Goal: Task Accomplishment & Management: Use online tool/utility

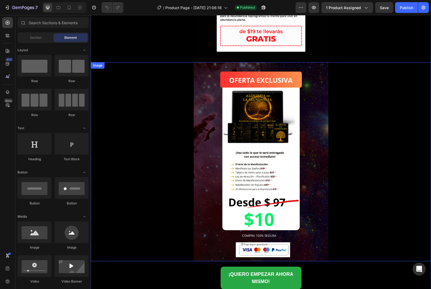
scroll to position [1355, 0]
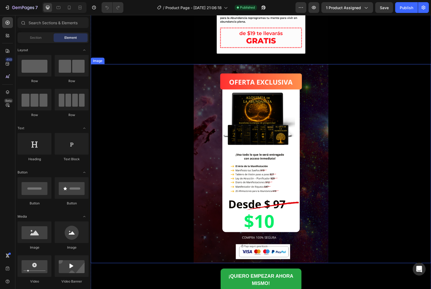
click at [116, 84] on div at bounding box center [261, 163] width 340 height 199
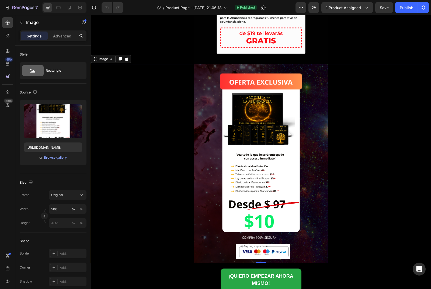
click at [210, 152] on img at bounding box center [261, 163] width 135 height 199
click at [120, 59] on icon at bounding box center [120, 59] width 3 height 4
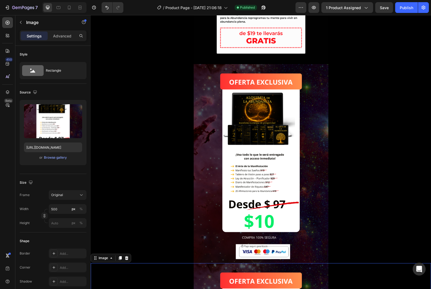
scroll to position [1436, 0]
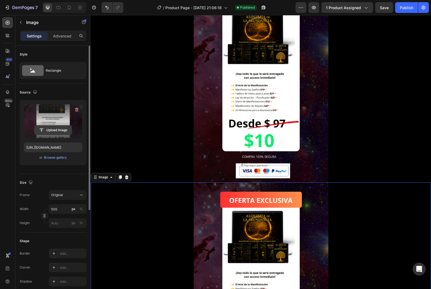
click at [49, 130] on input "file" at bounding box center [52, 129] width 37 height 9
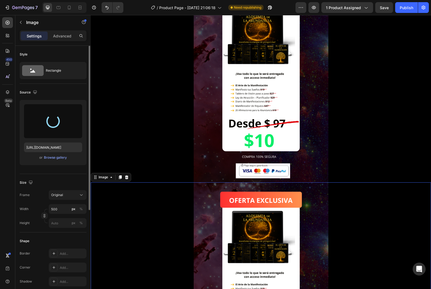
type input "[URL][DOMAIN_NAME]"
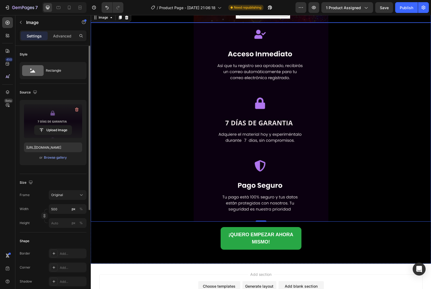
scroll to position [1597, 0]
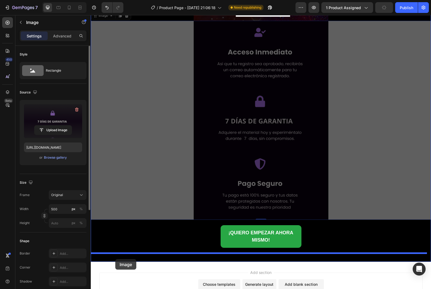
drag, startPoint x: 97, startPoint y: 19, endPoint x: 115, endPoint y: 259, distance: 241.2
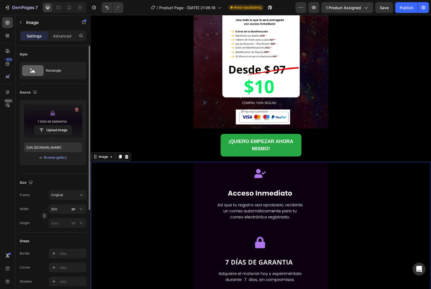
scroll to position [1409, 0]
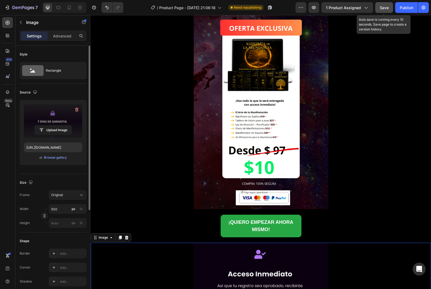
click at [382, 5] on span "Save" at bounding box center [384, 7] width 9 height 5
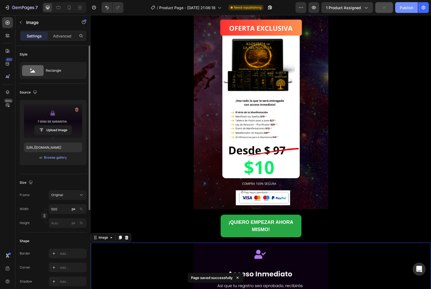
click at [407, 9] on div "Publish" at bounding box center [406, 8] width 13 height 6
click at [151, 194] on div at bounding box center [261, 109] width 340 height 199
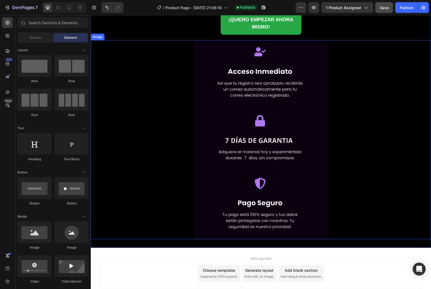
scroll to position [1635, 0]
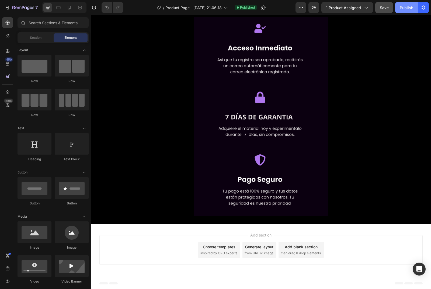
click at [400, 6] on div "Publish" at bounding box center [406, 8] width 13 height 6
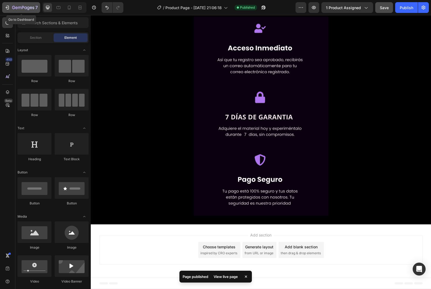
click at [6, 9] on icon "button" at bounding box center [7, 7] width 5 height 5
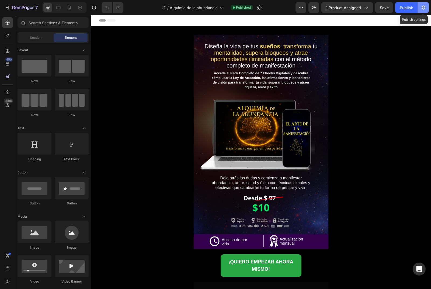
click at [423, 7] on icon "button" at bounding box center [423, 7] width 5 height 5
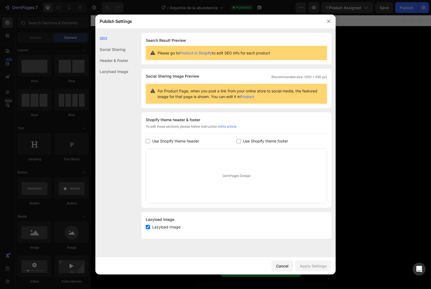
click at [120, 47] on div "Social Sharing" at bounding box center [111, 49] width 33 height 11
click at [119, 60] on div "Header & Footer" at bounding box center [111, 60] width 33 height 11
click at [120, 72] on div "Lazyload Image" at bounding box center [111, 71] width 33 height 11
click at [104, 39] on div "SEO" at bounding box center [111, 38] width 33 height 11
click at [331, 19] on button "button" at bounding box center [328, 21] width 9 height 9
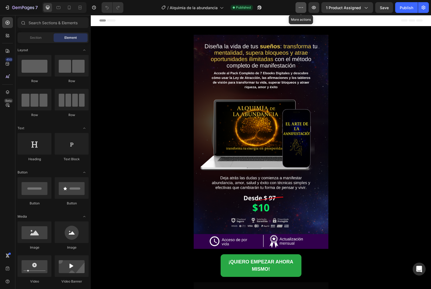
click at [304, 7] on button "button" at bounding box center [300, 7] width 11 height 11
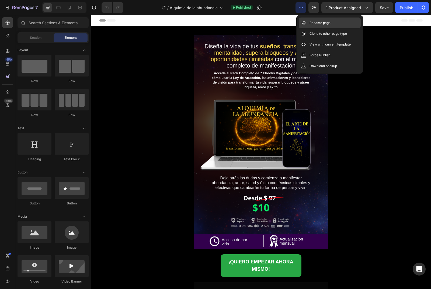
click at [320, 24] on p "Rename page" at bounding box center [319, 22] width 21 height 5
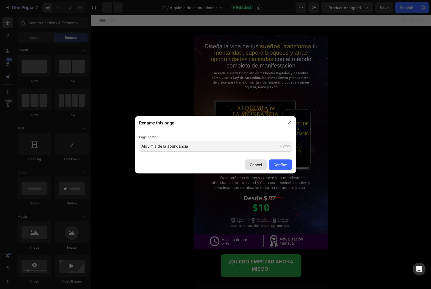
click at [250, 165] on div "Cancel" at bounding box center [256, 165] width 12 height 6
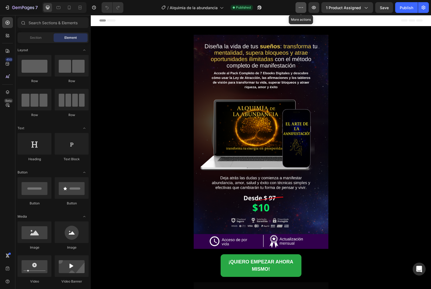
click at [302, 9] on icon "button" at bounding box center [300, 7] width 5 height 5
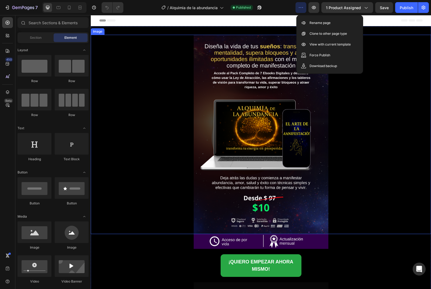
click at [383, 64] on div at bounding box center [261, 134] width 340 height 199
click at [397, 20] on div "Header" at bounding box center [260, 20] width 323 height 11
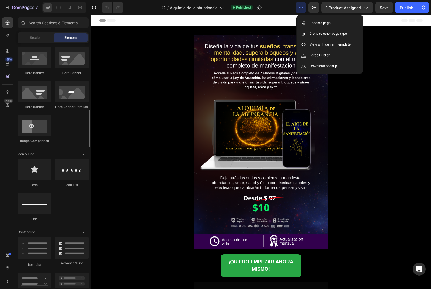
scroll to position [269, 0]
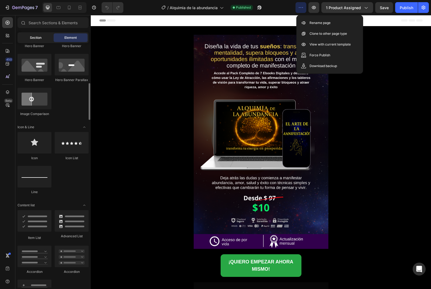
click at [33, 40] on span "Section" at bounding box center [36, 37] width 12 height 5
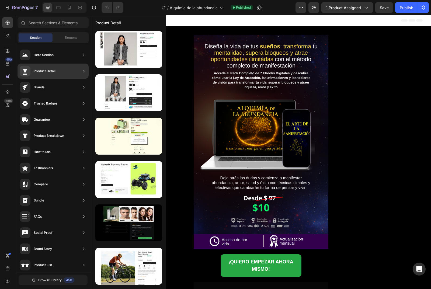
click at [39, 72] on div "Product Detail" at bounding box center [45, 70] width 22 height 5
click at [85, 70] on icon at bounding box center [83, 70] width 5 height 5
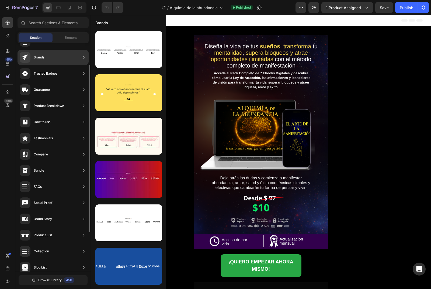
scroll to position [0, 0]
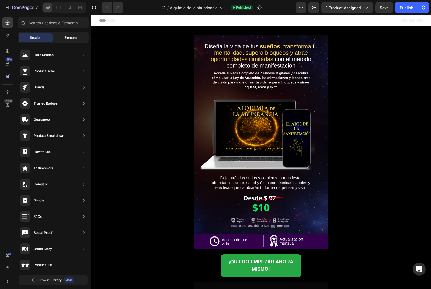
click at [65, 36] on span "Element" at bounding box center [70, 37] width 12 height 5
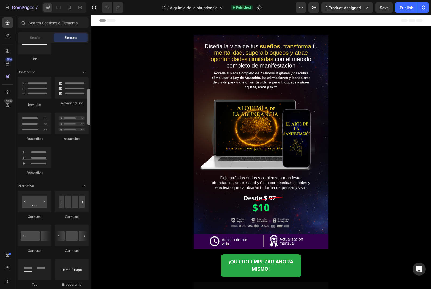
scroll to position [406, 0]
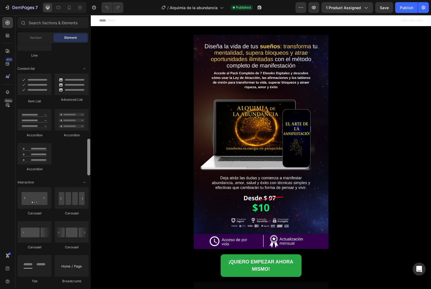
drag, startPoint x: 88, startPoint y: 99, endPoint x: 86, endPoint y: 140, distance: 41.2
click at [86, 140] on div "Layout Row Row Row Row Text Heading Text Block Button Button Button Media Image…" at bounding box center [52, 165] width 75 height 245
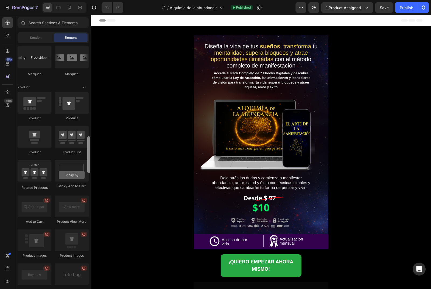
scroll to position [650, 0]
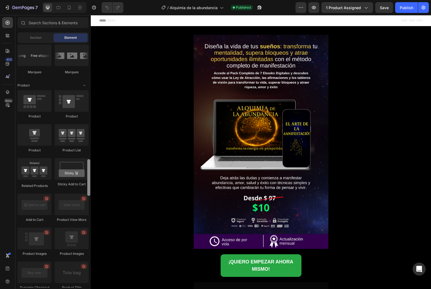
drag, startPoint x: 89, startPoint y: 134, endPoint x: 90, endPoint y: 185, distance: 51.4
click at [90, 185] on div at bounding box center [88, 177] width 3 height 37
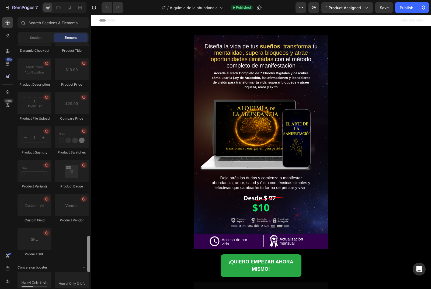
scroll to position [1047, 0]
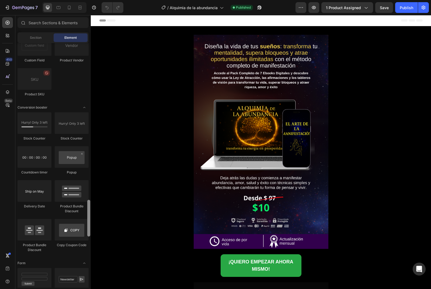
drag, startPoint x: 88, startPoint y: 201, endPoint x: 87, endPoint y: 217, distance: 16.2
click at [87, 217] on div at bounding box center [89, 165] width 4 height 245
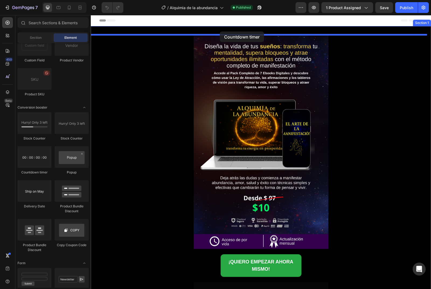
drag, startPoint x: 122, startPoint y: 177, endPoint x: 220, endPoint y: 32, distance: 175.5
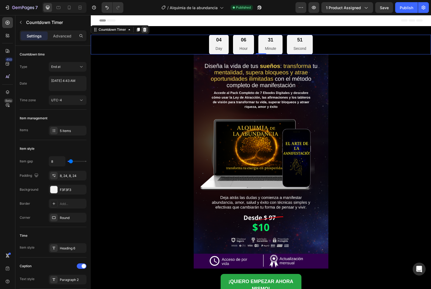
click at [144, 30] on icon at bounding box center [145, 30] width 4 height 4
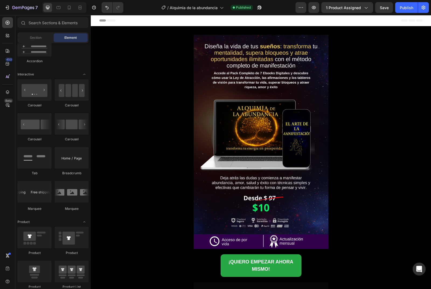
scroll to position [0, 0]
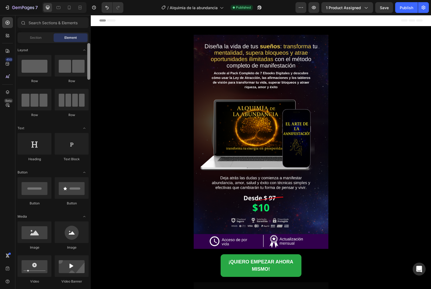
drag, startPoint x: 89, startPoint y: 268, endPoint x: 89, endPoint y: 34, distance: 234.0
click at [89, 34] on div "Sections(18) Elements(84) Section Element Hero Section Product Detail Brands Tr…" at bounding box center [52, 152] width 75 height 270
click at [6, 9] on icon "button" at bounding box center [7, 7] width 5 height 5
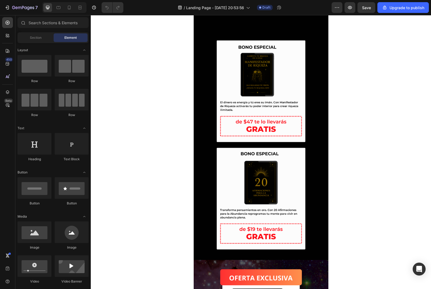
scroll to position [1348, 0]
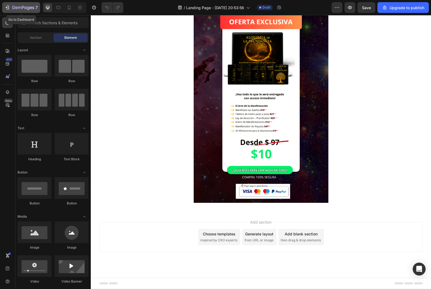
click at [6, 6] on icon "button" at bounding box center [7, 7] width 5 height 5
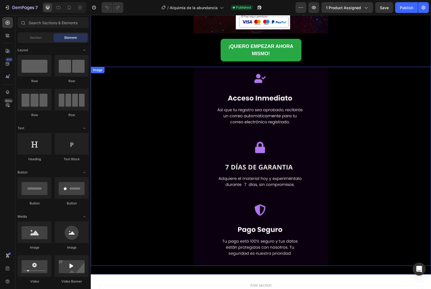
scroll to position [1581, 0]
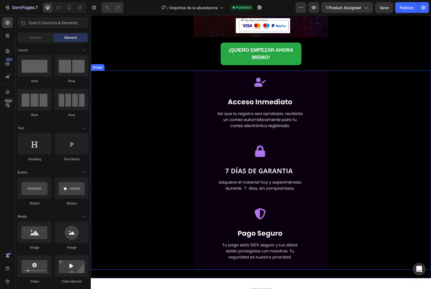
click at [121, 104] on div at bounding box center [261, 170] width 340 height 199
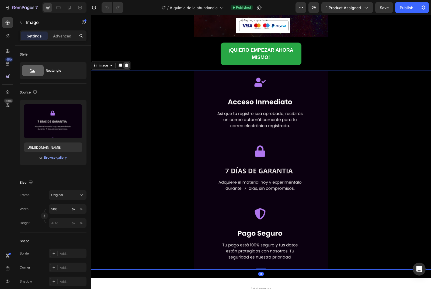
click at [125, 65] on icon at bounding box center [126, 65] width 4 height 4
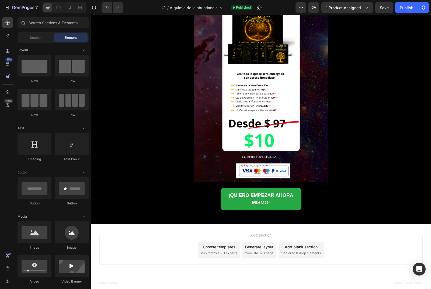
scroll to position [1436, 0]
click at [407, 10] on div "Publish" at bounding box center [406, 8] width 13 height 6
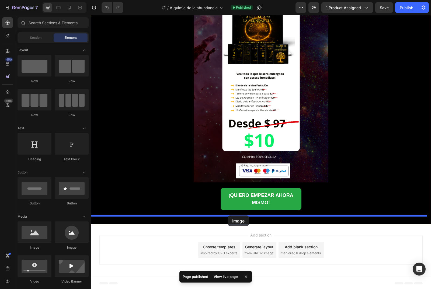
drag, startPoint x: 124, startPoint y: 249, endPoint x: 226, endPoint y: 217, distance: 106.6
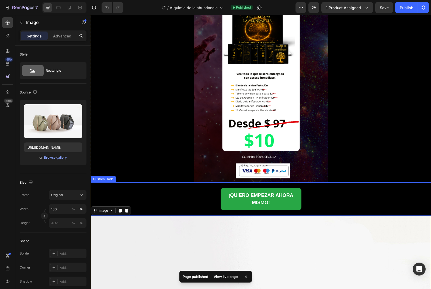
scroll to position [1581, 0]
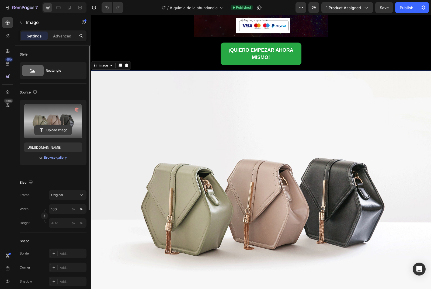
click at [60, 128] on input "file" at bounding box center [52, 129] width 37 height 9
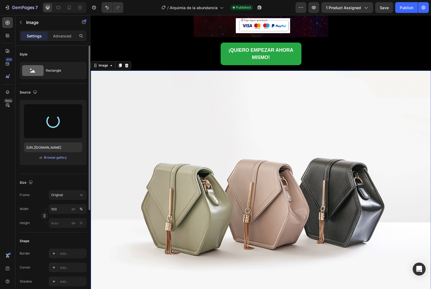
type input "[URL][DOMAIN_NAME]"
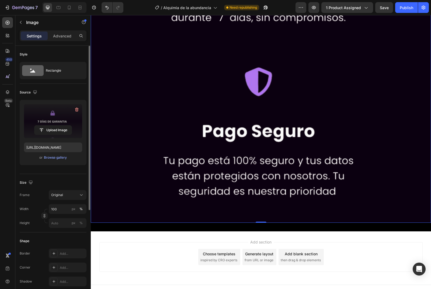
scroll to position [1932, 0]
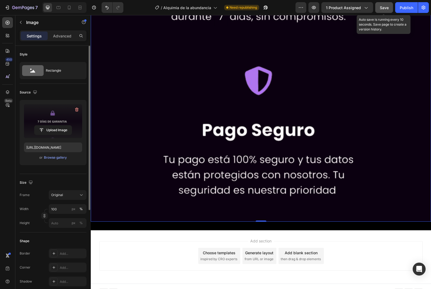
click at [383, 8] on span "Save" at bounding box center [384, 7] width 9 height 5
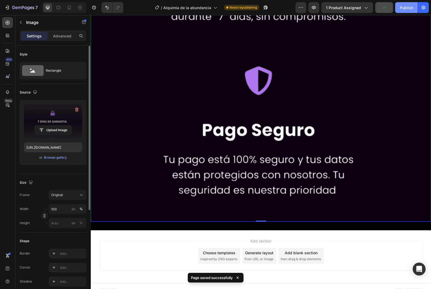
click at [406, 7] on div "Publish" at bounding box center [406, 8] width 13 height 6
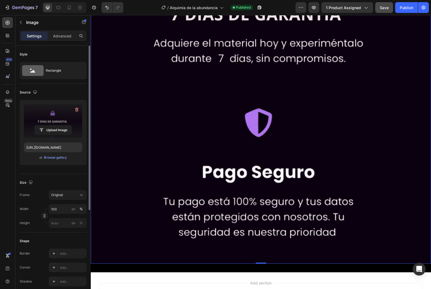
scroll to position [1905, 0]
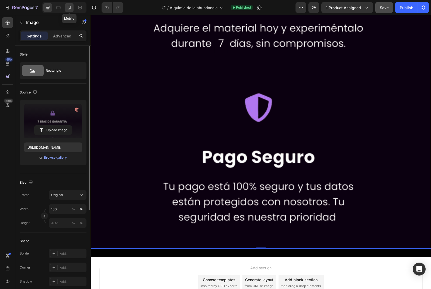
click at [71, 8] on icon at bounding box center [69, 7] width 5 height 5
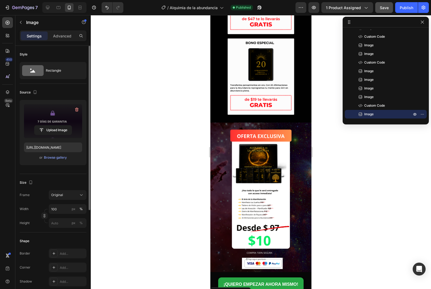
scroll to position [896, 0]
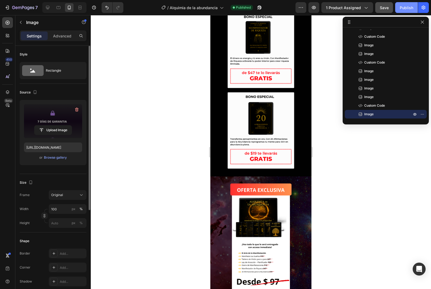
click at [398, 9] on button "Publish" at bounding box center [406, 7] width 23 height 11
click at [8, 7] on icon "button" at bounding box center [7, 7] width 5 height 5
